Goal: Transaction & Acquisition: Purchase product/service

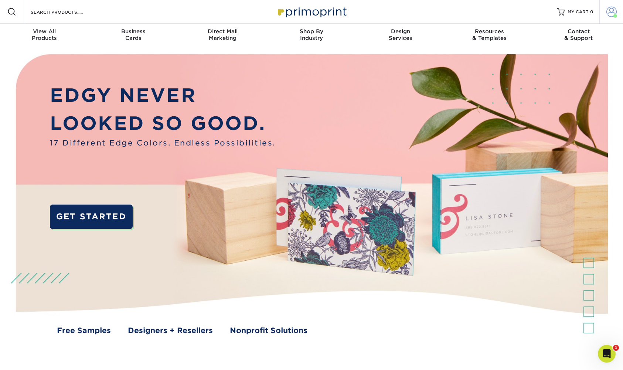
click at [612, 14] on span at bounding box center [612, 12] width 10 height 10
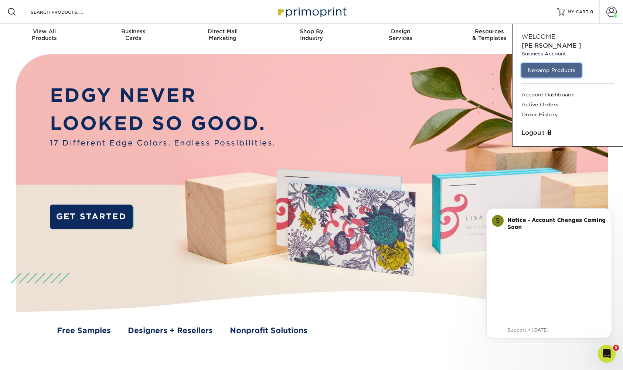
click at [544, 63] on link "Nexamp Products" at bounding box center [552, 70] width 60 height 14
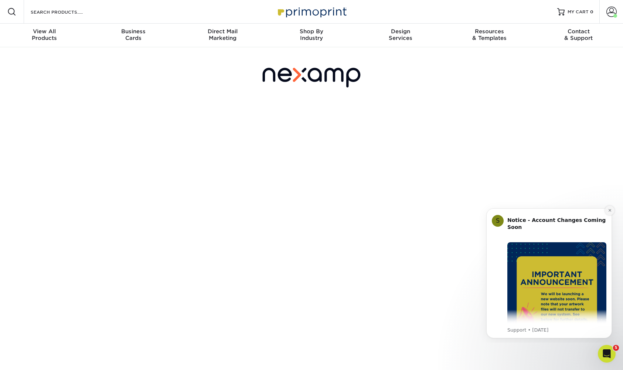
click at [611, 210] on icon "Dismiss notification" at bounding box center [610, 211] width 4 height 4
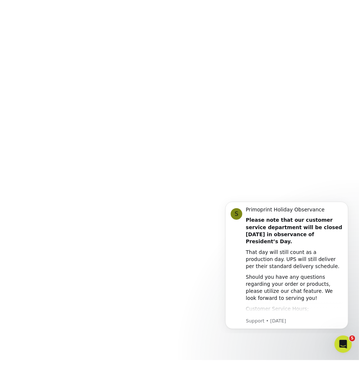
scroll to position [128, 0]
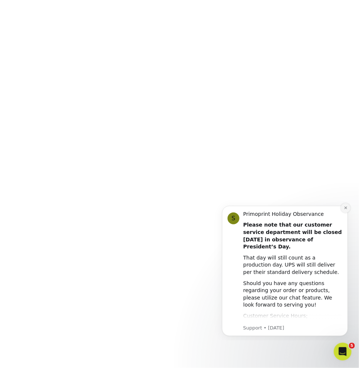
click at [341, 208] on button "Dismiss notification" at bounding box center [345, 208] width 10 height 10
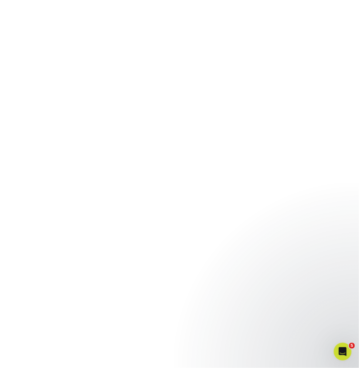
scroll to position [74, 0]
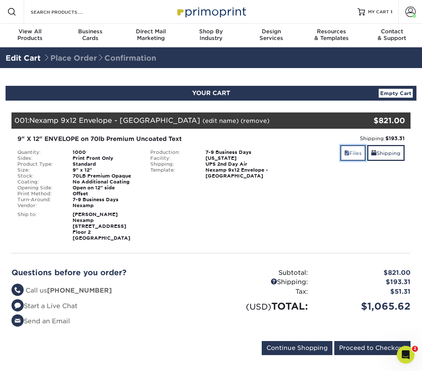
click at [344, 153] on span at bounding box center [346, 153] width 5 height 6
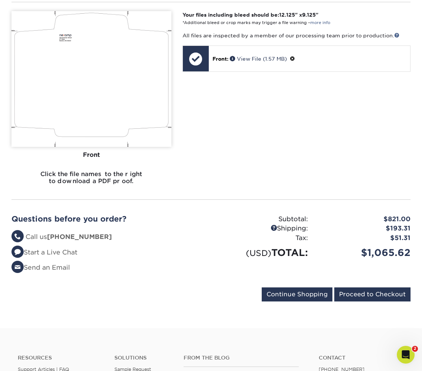
scroll to position [321, 0]
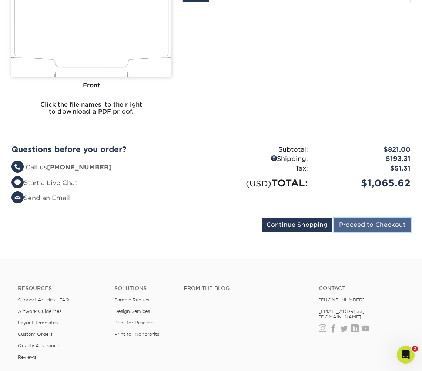
click at [358, 227] on input "Proceed to Checkout" at bounding box center [372, 225] width 76 height 14
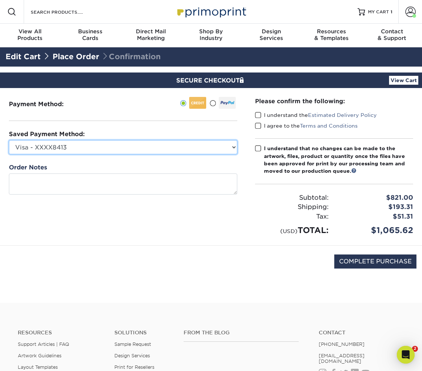
click at [183, 142] on select "Visa - XXXX8413 Visa - XXXX1424 Visa - XXXX0641 American Express - XXXX1004 Ame…" at bounding box center [123, 147] width 228 height 14
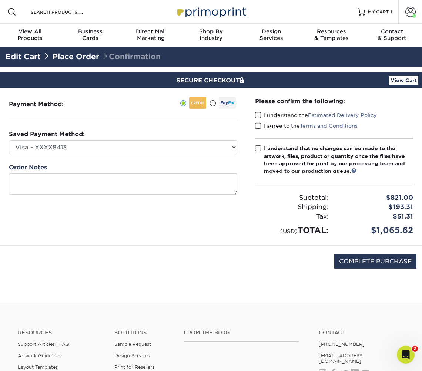
click at [260, 125] on span at bounding box center [258, 125] width 6 height 7
click at [0, 0] on input "I agree to the Terms and Conditions" at bounding box center [0, 0] width 0 height 0
click at [260, 114] on span at bounding box center [258, 115] width 6 height 7
click at [0, 0] on input "I understand the Estimated Delivery Policy" at bounding box center [0, 0] width 0 height 0
click at [260, 146] on span at bounding box center [258, 148] width 6 height 7
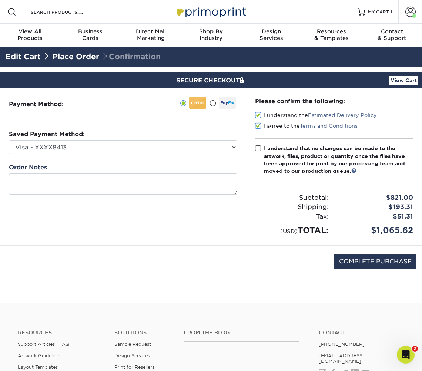
click at [0, 0] on input "I understand that no changes can be made to the artwork, files, product or quan…" at bounding box center [0, 0] width 0 height 0
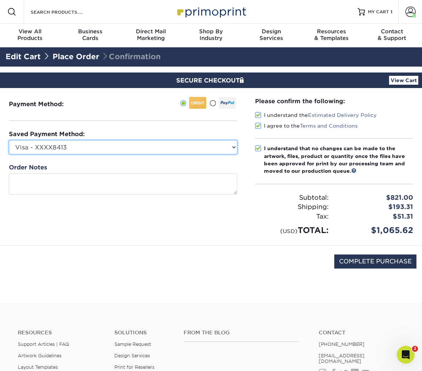
click at [166, 148] on select "Visa - XXXX8413 Visa - XXXX1424 Visa - XXXX0641 American Express - XXXX1004 Ame…" at bounding box center [123, 147] width 228 height 14
select select "67586"
click at [9, 140] on select "Visa - XXXX8413 Visa - XXXX1424 Visa - XXXX0641 American Express - XXXX1004 Ame…" at bounding box center [123, 147] width 228 height 14
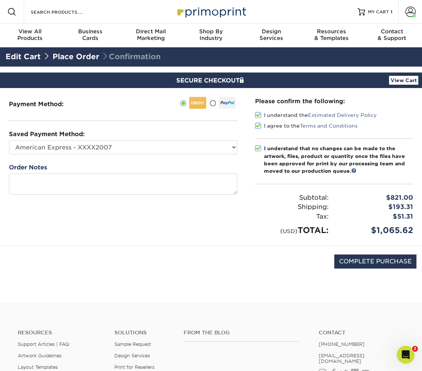
click at [190, 231] on div "Payment Method:" at bounding box center [123, 166] width 246 height 157
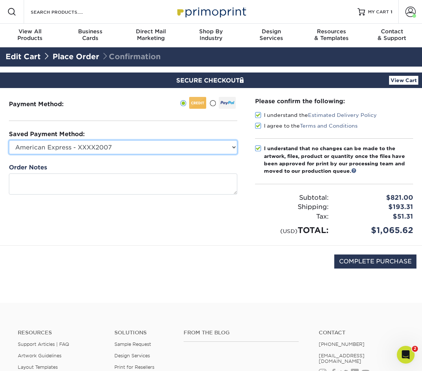
click at [185, 142] on select "Visa - XXXX8413 Visa - XXXX1424 Visa - XXXX0641 American Express - XXXX1004 Ame…" at bounding box center [123, 147] width 228 height 14
select select
click at [9, 140] on select "Visa - XXXX8413 Visa - XXXX1424 Visa - XXXX0641 American Express - XXXX1004 Ame…" at bounding box center [123, 147] width 228 height 14
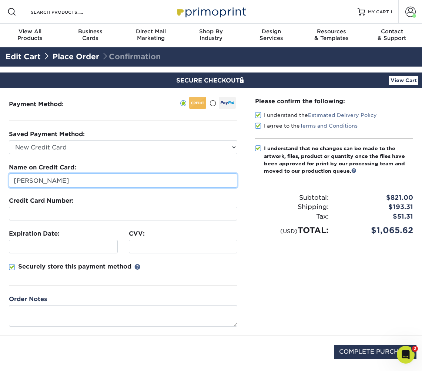
click at [118, 173] on input "Kenny Meaden" at bounding box center [123, 180] width 228 height 14
click at [115, 182] on input "Kenny Meaden" at bounding box center [123, 180] width 228 height 14
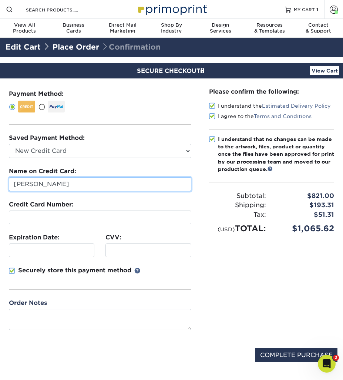
click at [82, 179] on input "Kenny Meaden" at bounding box center [100, 184] width 182 height 14
type input "Sarah Daley"
click at [73, 241] on div "Expiration Date:" at bounding box center [51, 245] width 97 height 24
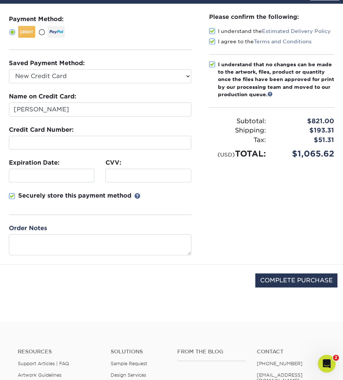
scroll to position [81, 0]
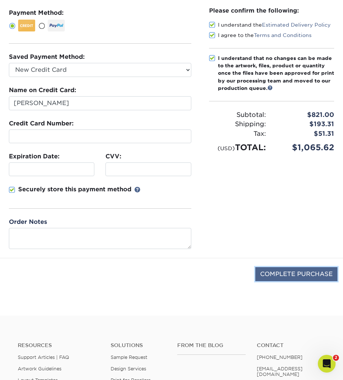
click at [284, 268] on input "COMPLETE PURCHASE" at bounding box center [296, 274] width 82 height 14
type input "PROCESSING, PLEASE WAIT..."
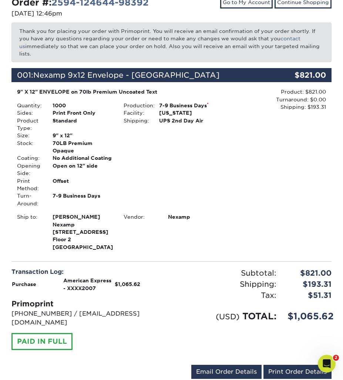
scroll to position [127, 0]
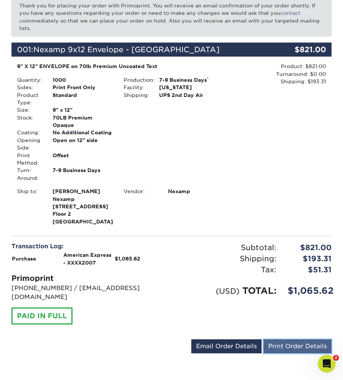
click at [275, 345] on link "Print Order Details" at bounding box center [297, 346] width 68 height 14
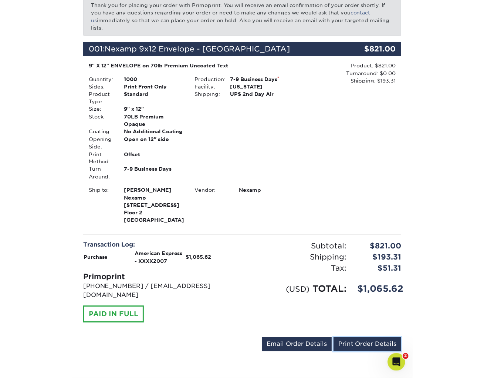
scroll to position [0, 0]
